Goal: Task Accomplishment & Management: Manage account settings

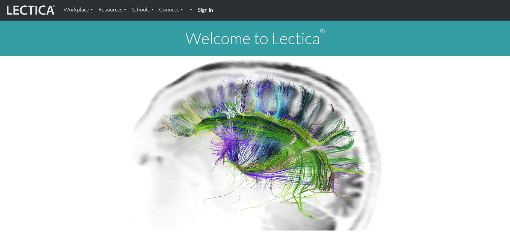
click at [206, 9] on strong "Sign in" at bounding box center [205, 9] width 15 height 6
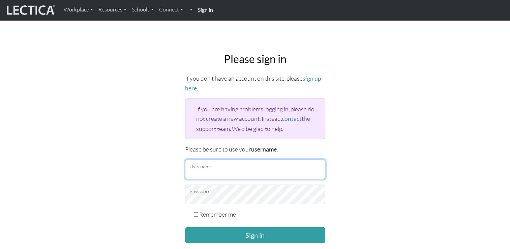
click at [248, 169] on input "Username" at bounding box center [255, 169] width 140 height 20
type input "Wikis"
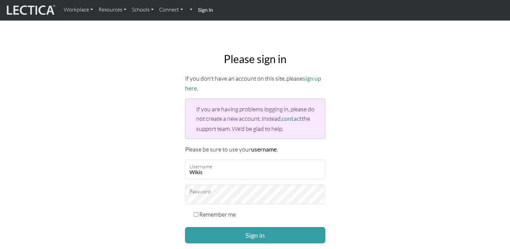
click at [216, 213] on label "Remember me" at bounding box center [217, 213] width 37 height 9
click at [198, 213] on input "Remember me" at bounding box center [196, 214] width 4 height 4
checkbox input "true"
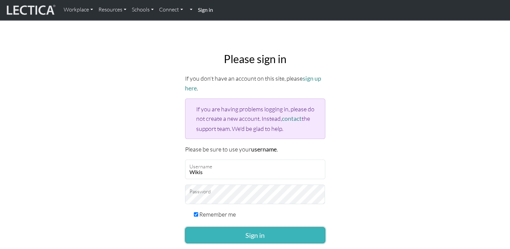
click at [250, 232] on button "Sign in" at bounding box center [255, 235] width 140 height 16
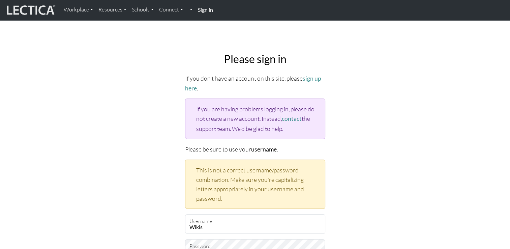
click at [204, 10] on strong "Sign in" at bounding box center [205, 9] width 15 height 6
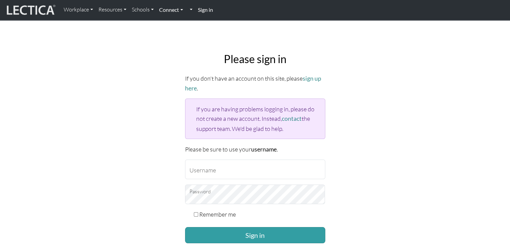
click at [181, 11] on link "Connect" at bounding box center [170, 10] width 29 height 14
